Goal: Transaction & Acquisition: Subscribe to service/newsletter

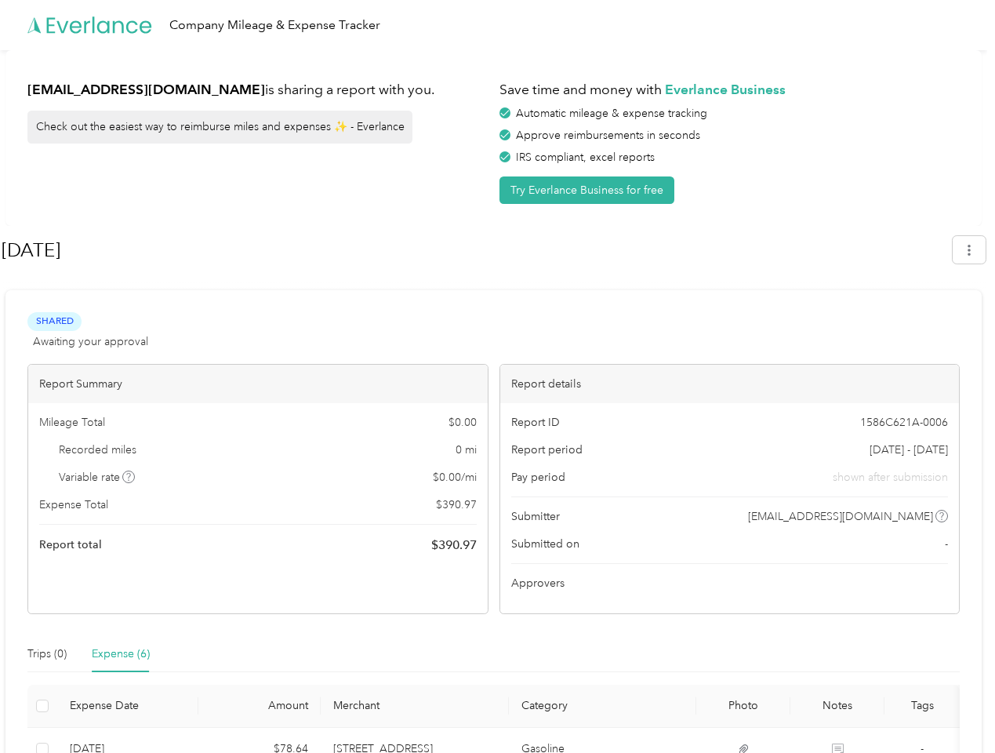
click at [500, 376] on div "Report details" at bounding box center [729, 384] width 459 height 38
click at [497, 25] on div "Company Mileage & Expense Tracker" at bounding box center [493, 25] width 987 height 50
click at [590, 190] on button "Try Everlance Business for free" at bounding box center [586, 189] width 175 height 27
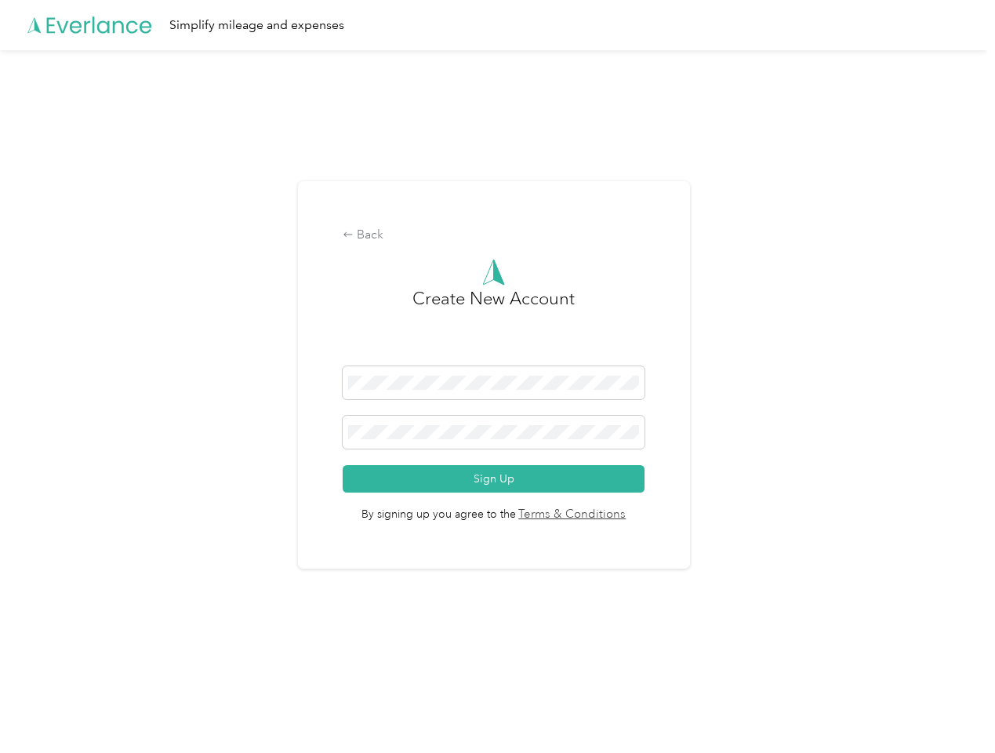
click at [476, 250] on div "Back Create New Account Sign Up By signing up you agree to the Terms & Conditio…" at bounding box center [494, 375] width 392 height 388
click at [977, 249] on div "Back Create New Account Sign Up By signing up you agree to the Terms & Conditio…" at bounding box center [493, 381] width 987 height 663
click at [129, 477] on div "Back Create New Account Sign Up By signing up you agree to the Terms & Conditio…" at bounding box center [493, 381] width 987 height 663
click at [618, 516] on link "Terms & Conditions" at bounding box center [571, 515] width 111 height 18
click at [47, 654] on div "Back Create New Account Sign Up By signing up you agree to the Terms & Conditio…" at bounding box center [493, 381] width 987 height 663
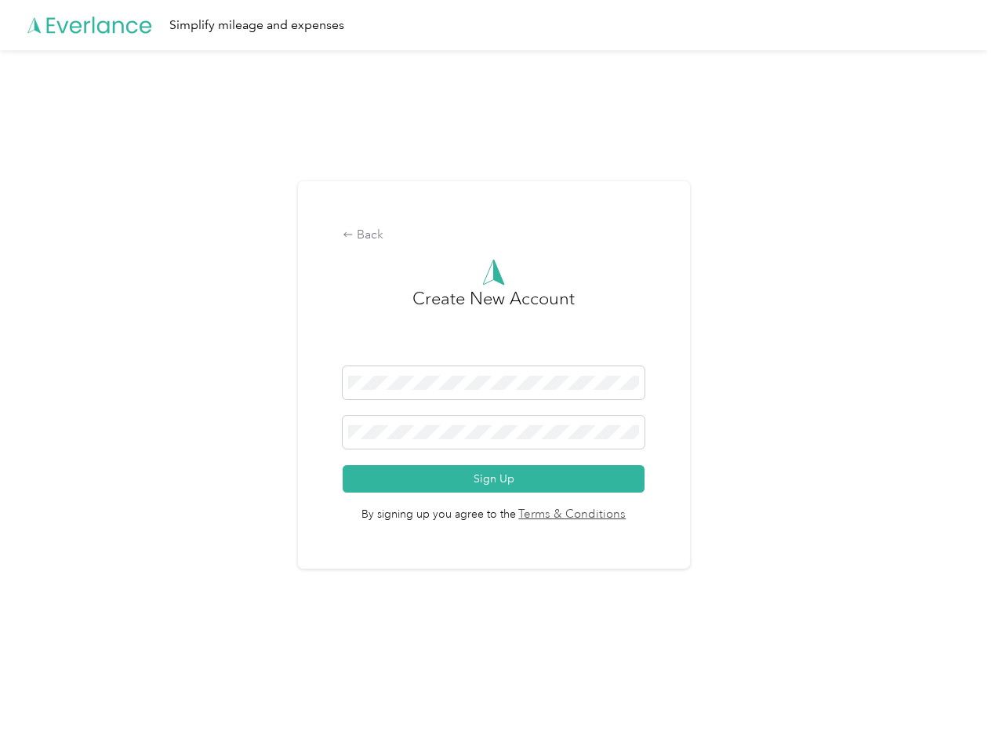
click at [121, 654] on div "Back Create New Account Sign Up By signing up you agree to the Terms & Conditio…" at bounding box center [493, 381] width 987 height 663
click at [40, 706] on div "Back Create New Account Sign Up By signing up you agree to the Terms & Conditio…" at bounding box center [493, 381] width 987 height 663
